Goal: Task Accomplishment & Management: Manage account settings

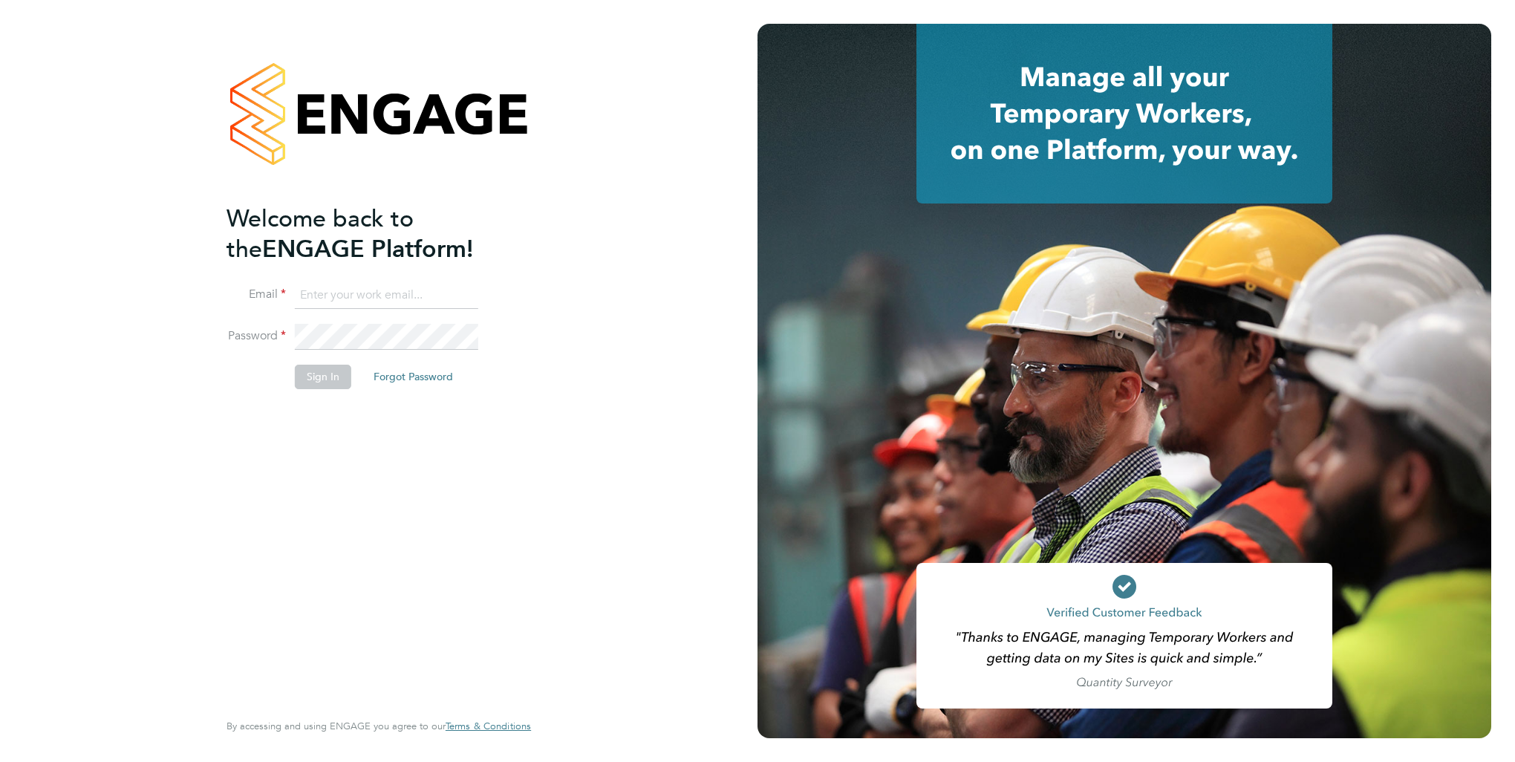
click at [344, 295] on input at bounding box center [386, 295] width 183 height 27
type input "[PERSON_NAME][EMAIL_ADDRESS][DOMAIN_NAME]"
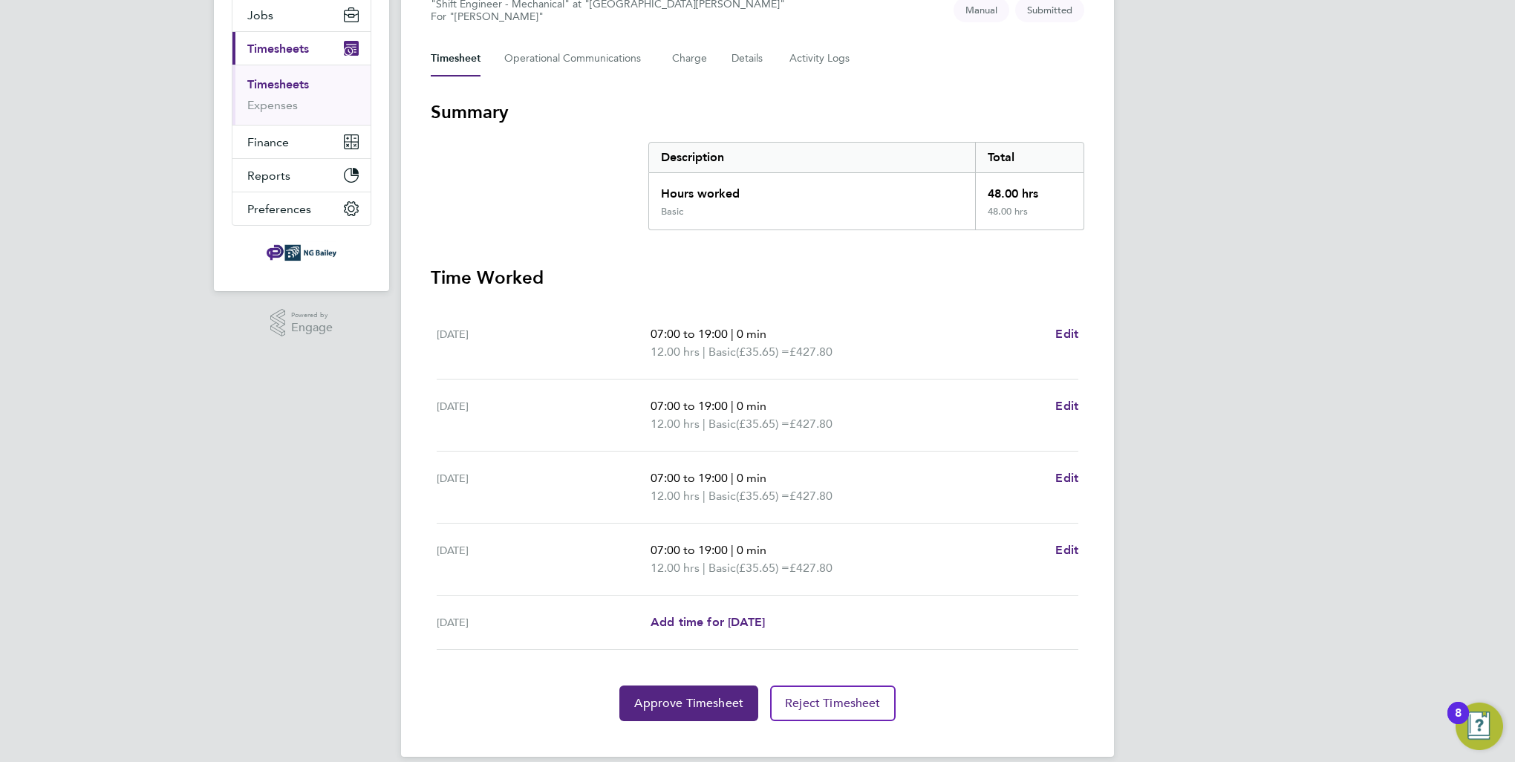
scroll to position [195, 0]
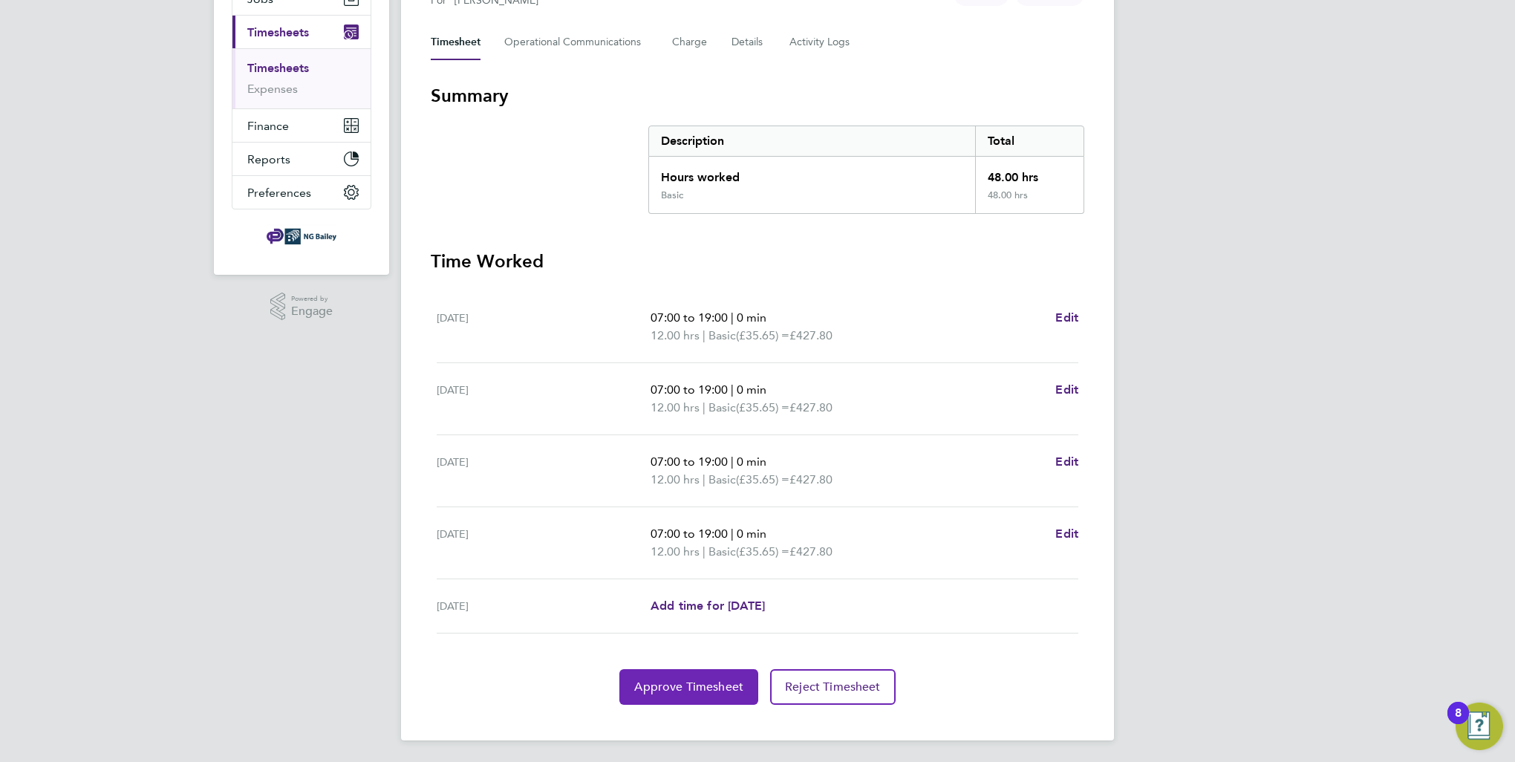
click at [702, 687] on span "Approve Timesheet" at bounding box center [688, 686] width 109 height 15
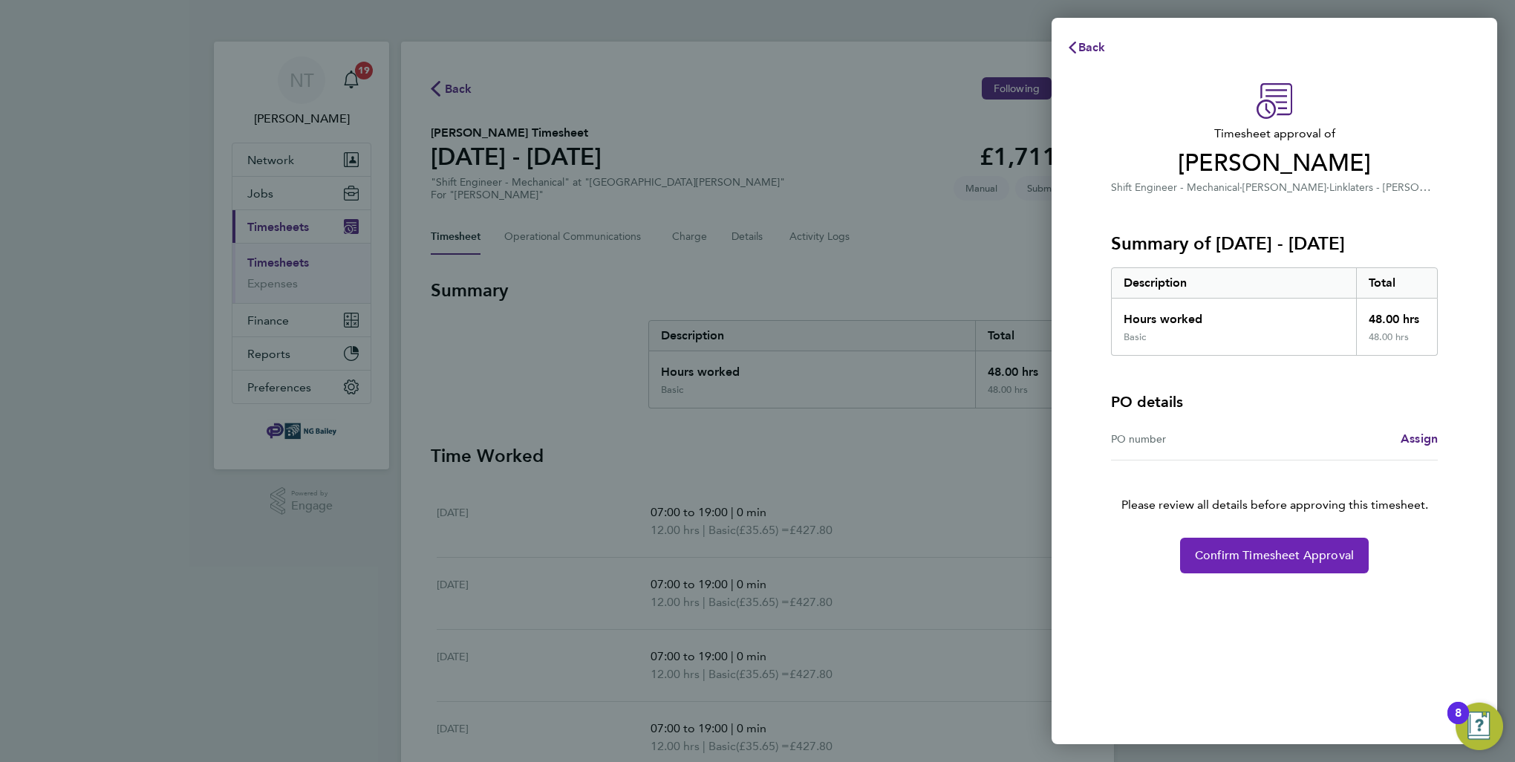
click at [1292, 558] on span "Confirm Timesheet Approval" at bounding box center [1274, 555] width 159 height 15
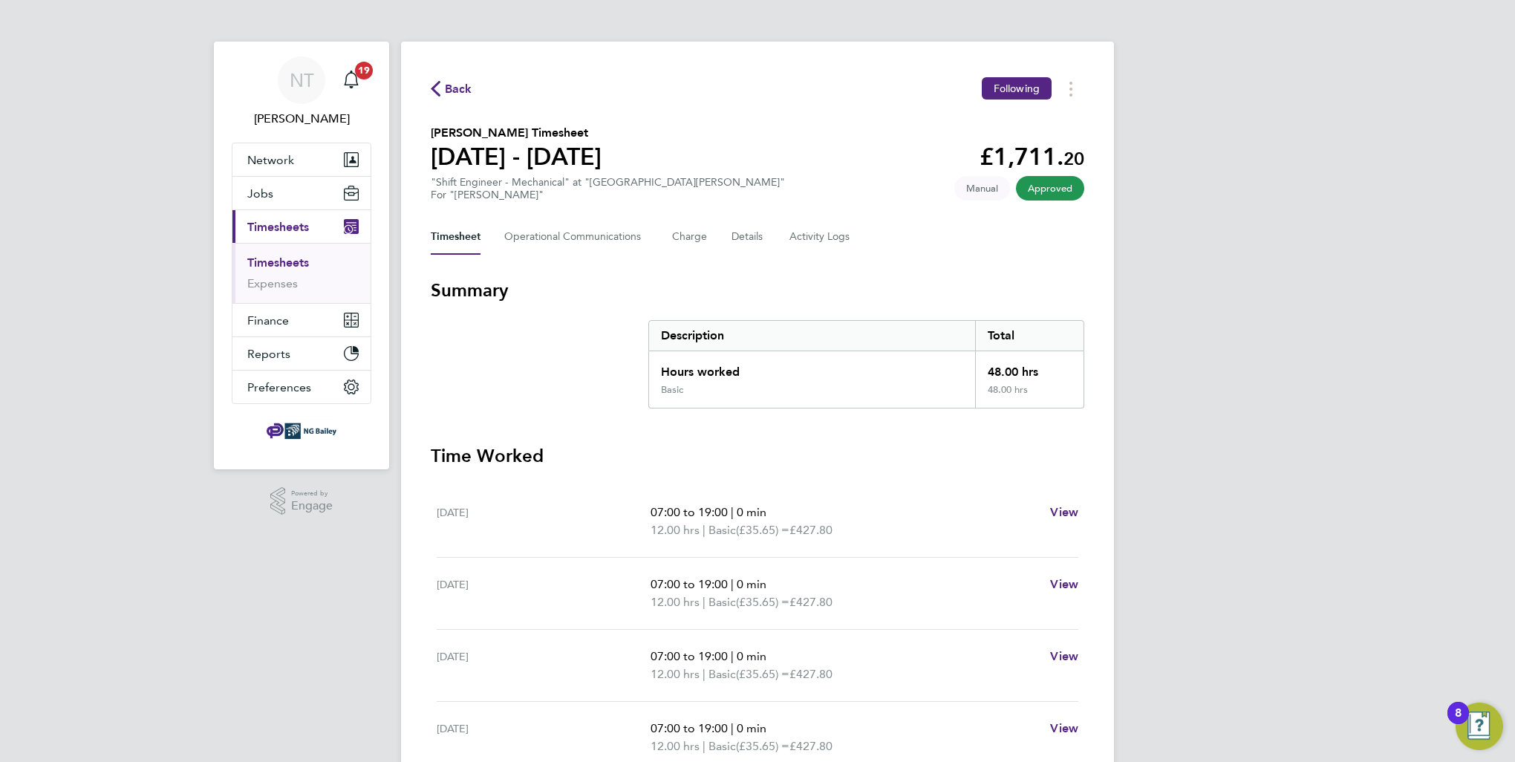
click at [293, 261] on link "Timesheets" at bounding box center [278, 262] width 62 height 14
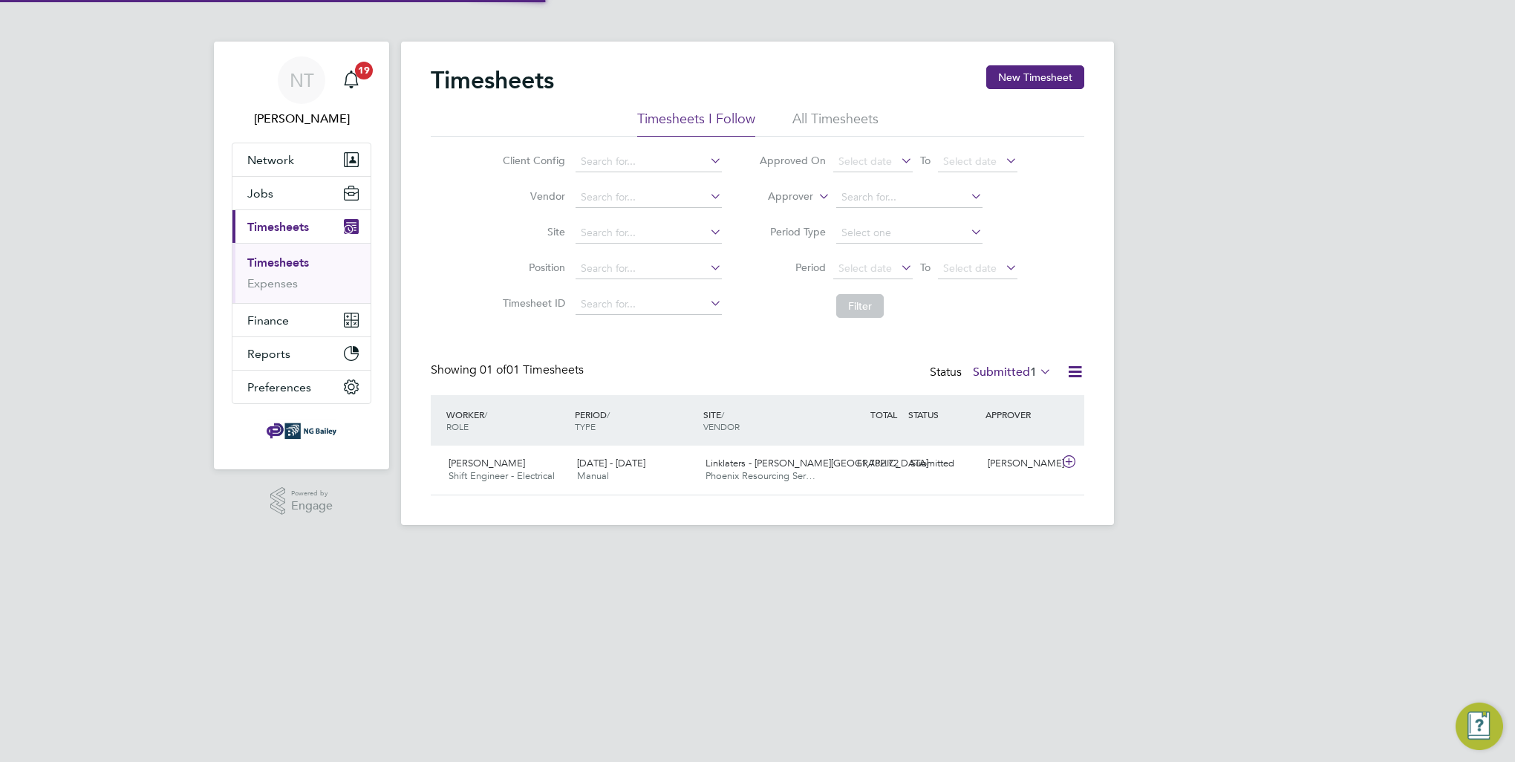
scroll to position [37, 129]
click at [499, 463] on span "Abdu Cheway" at bounding box center [486, 463] width 76 height 13
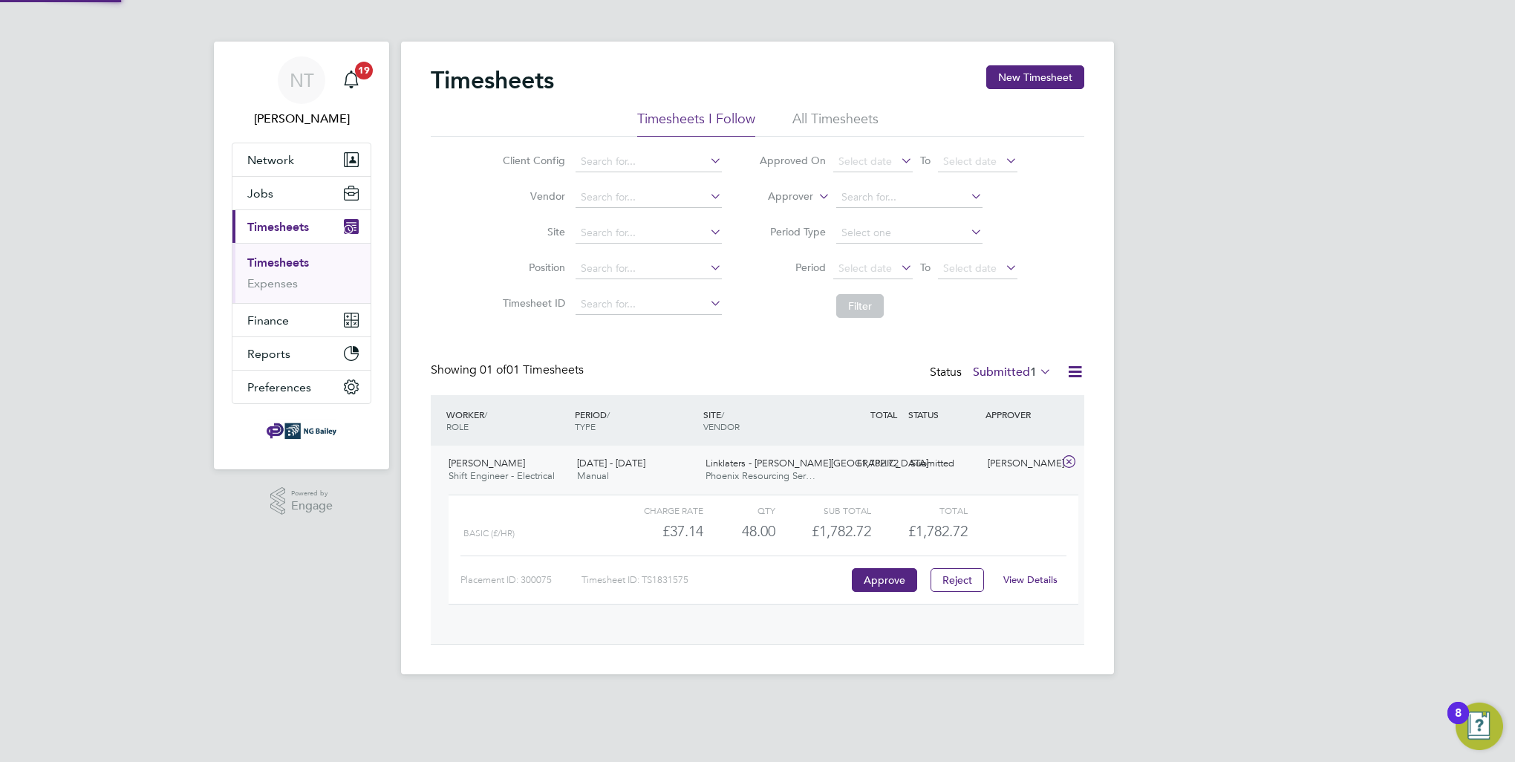
scroll to position [25, 144]
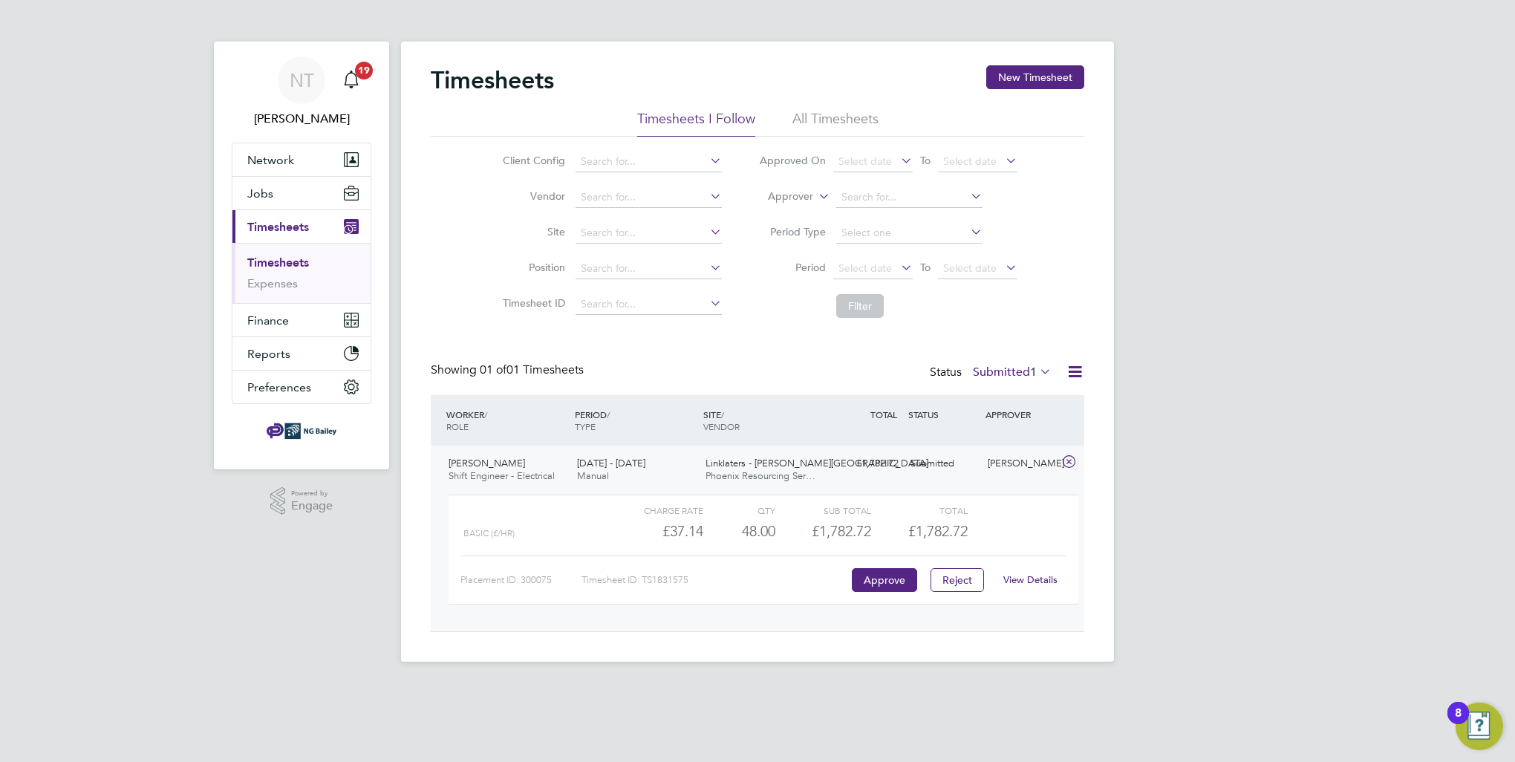
click at [1032, 578] on link "View Details" at bounding box center [1030, 579] width 54 height 13
click at [1031, 578] on link "View Details" at bounding box center [1030, 579] width 54 height 13
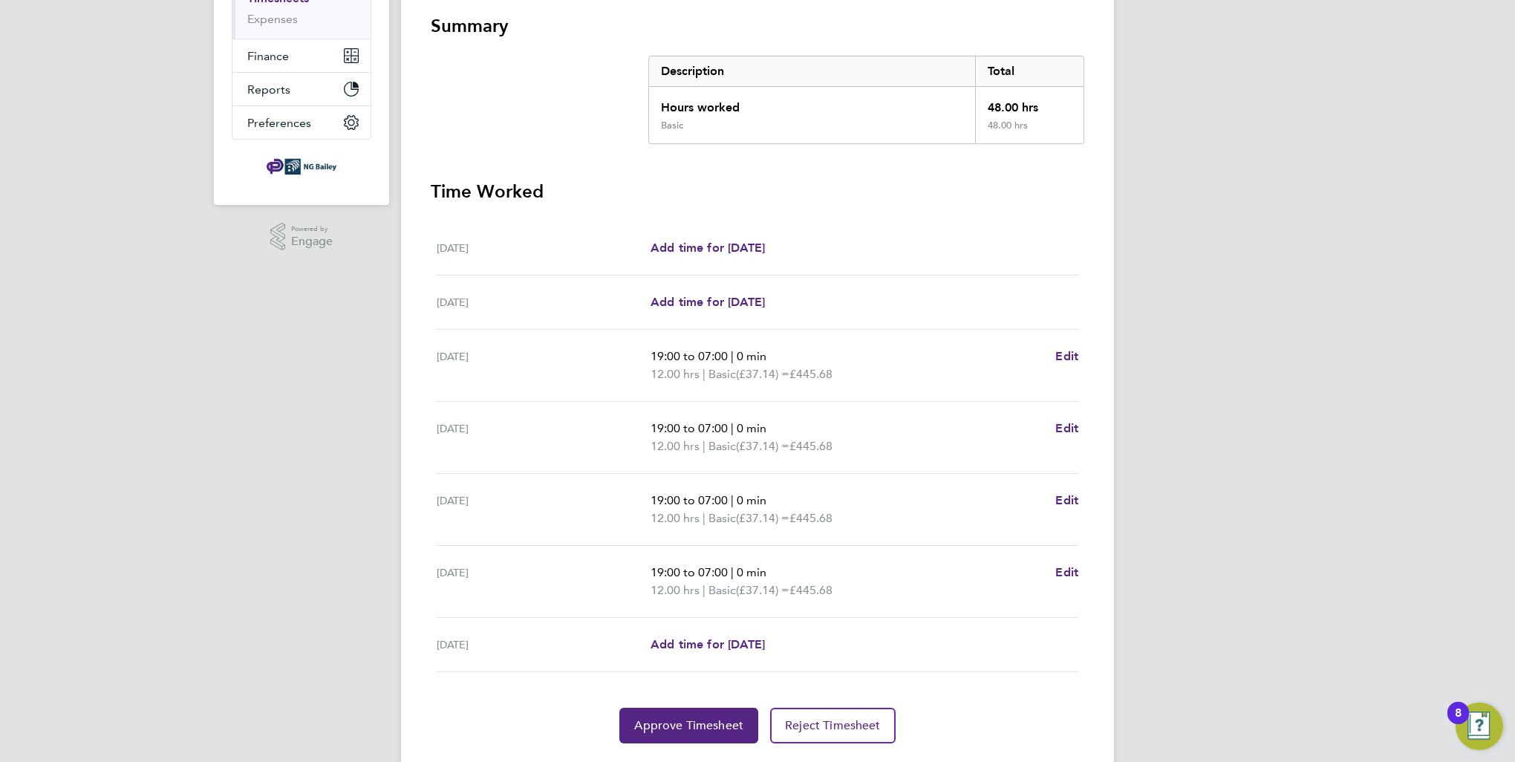
scroll to position [297, 0]
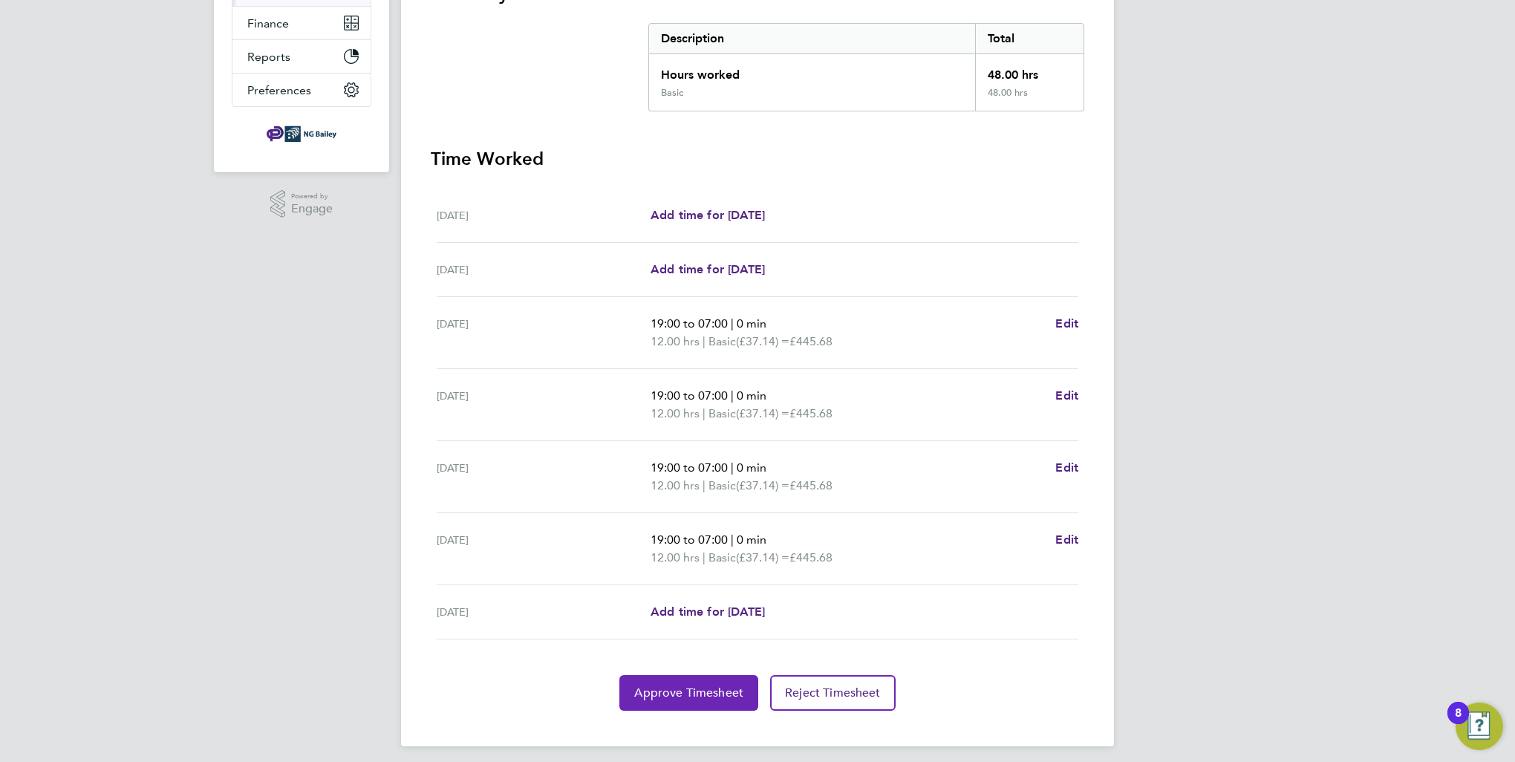
click at [689, 685] on span "Approve Timesheet" at bounding box center [688, 692] width 109 height 15
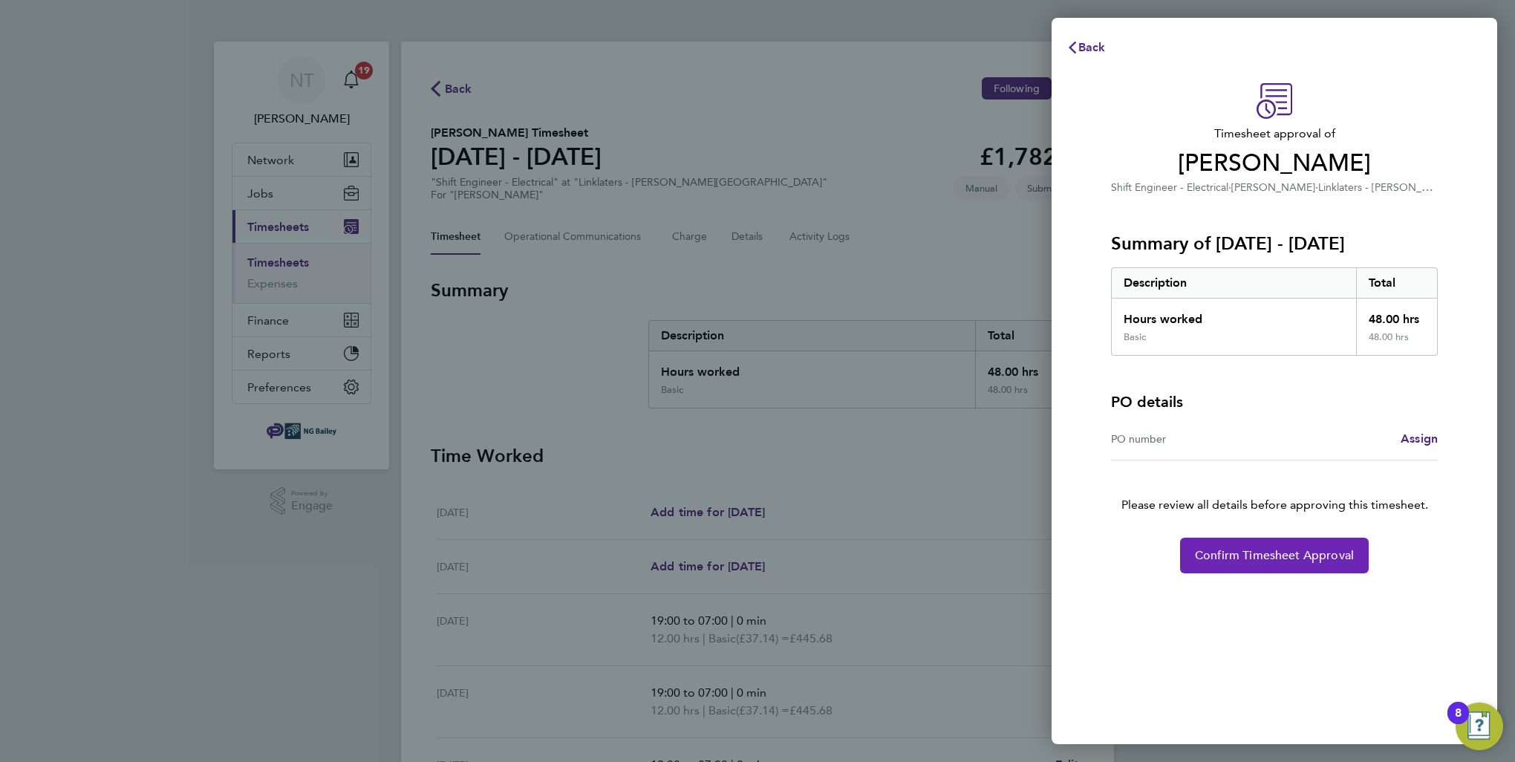
click at [1293, 562] on button "Confirm Timesheet Approval" at bounding box center [1274, 556] width 189 height 36
